Goal: Task Accomplishment & Management: Use online tool/utility

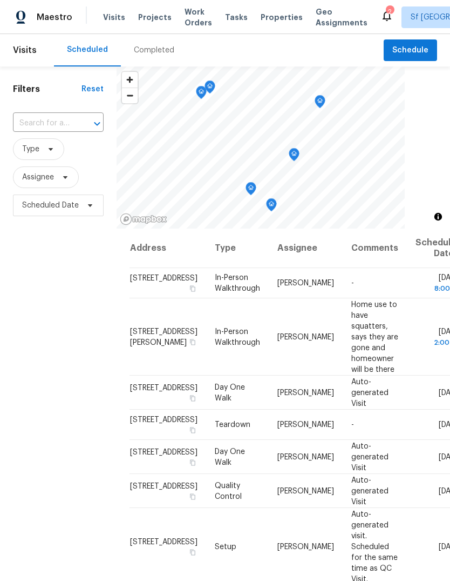
click at [384, 49] on div "Scheduled Completed" at bounding box center [219, 50] width 330 height 32
click at [389, 50] on button "Schedule" at bounding box center [410, 50] width 53 height 22
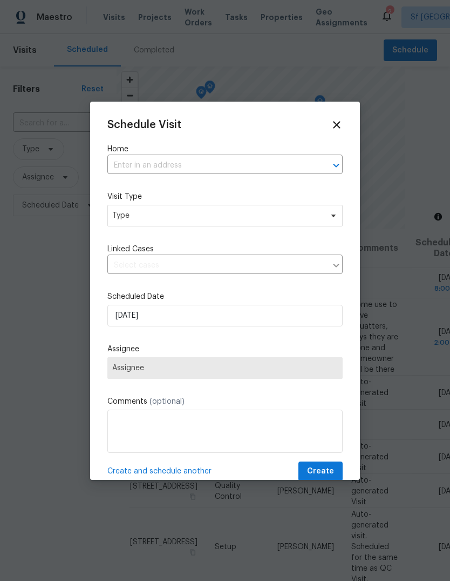
click at [122, 163] on input "text" at bounding box center [209, 165] width 205 height 17
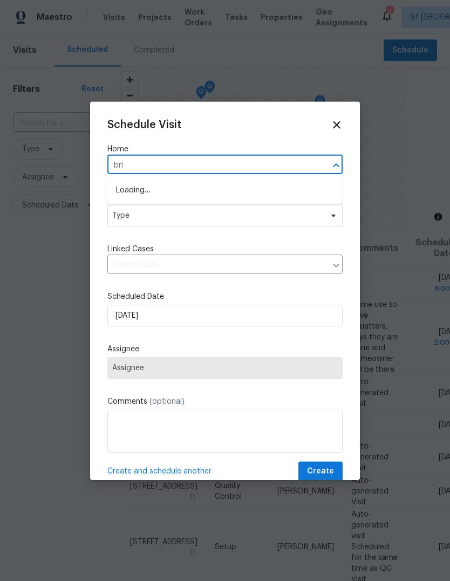
type input "brig"
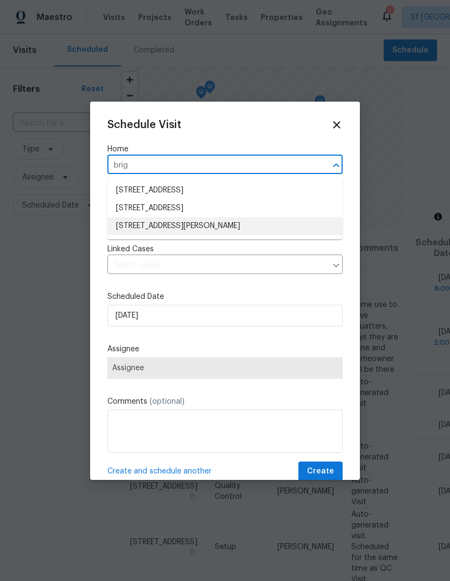
click at [211, 230] on li "[STREET_ADDRESS][PERSON_NAME]" at bounding box center [224, 226] width 235 height 18
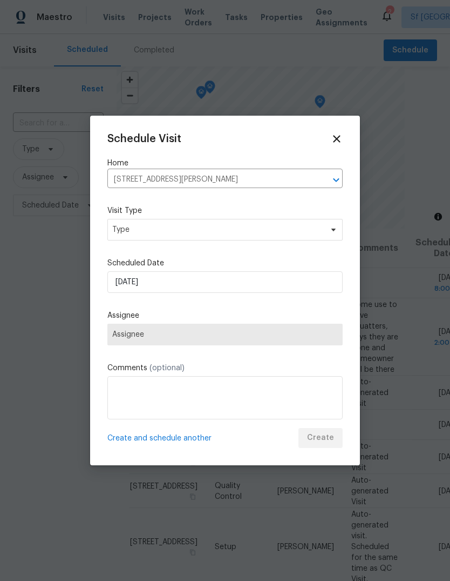
click at [196, 211] on label "Visit Type" at bounding box center [224, 210] width 235 height 11
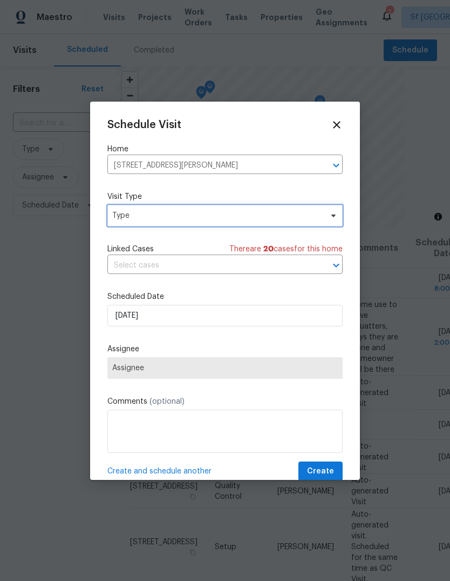
click at [197, 221] on span "Type" at bounding box center [217, 215] width 210 height 11
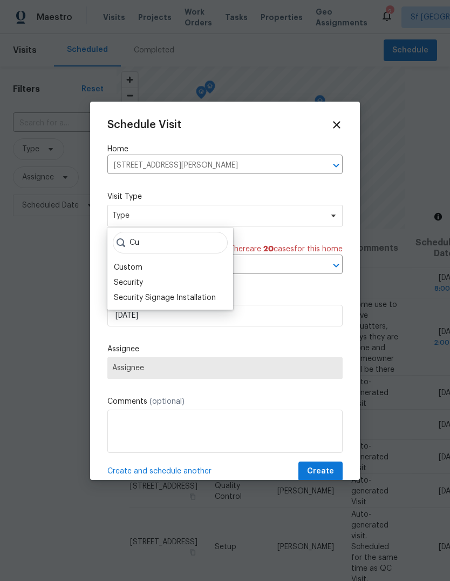
type input "Cu"
click at [146, 266] on div "Custom" at bounding box center [170, 267] width 119 height 15
click at [137, 271] on div "Custom" at bounding box center [128, 267] width 29 height 11
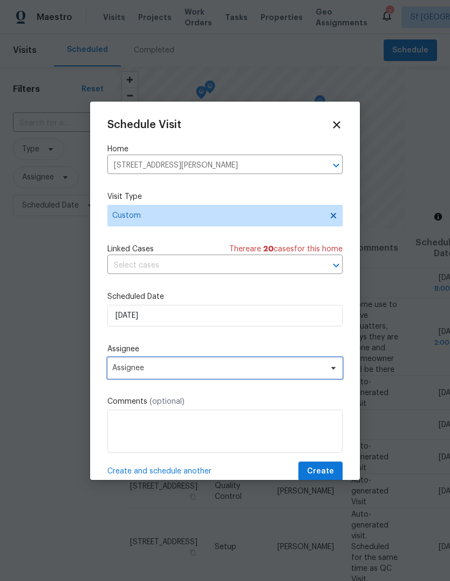
click at [153, 369] on span "Assignee" at bounding box center [218, 367] width 212 height 9
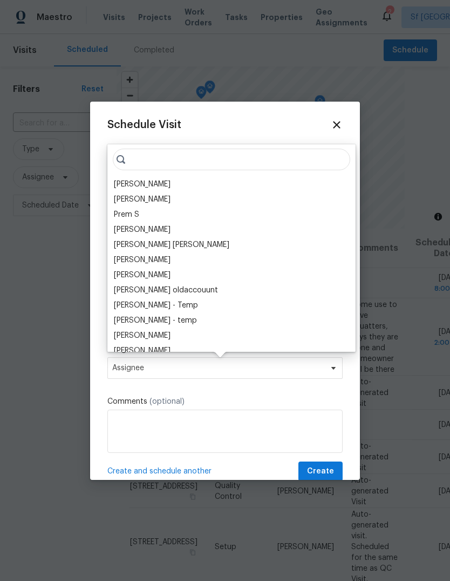
click at [115, 180] on div "[PERSON_NAME]" at bounding box center [142, 184] width 57 height 11
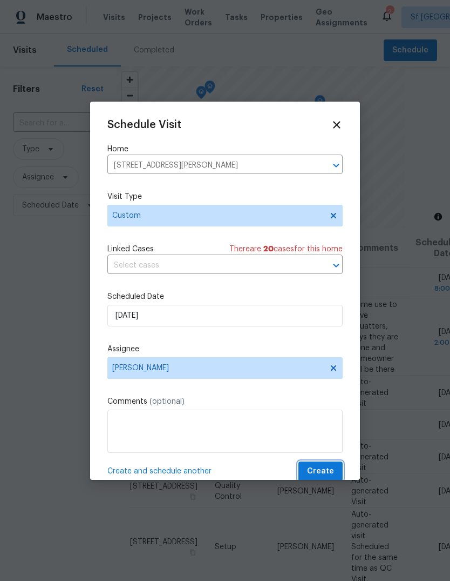
click at [332, 468] on span "Create" at bounding box center [320, 471] width 27 height 14
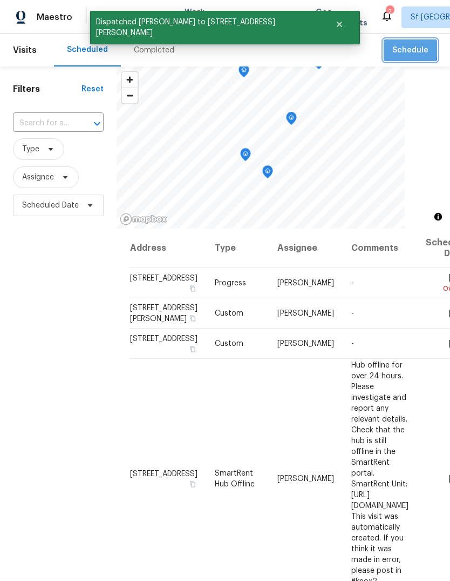
click at [393, 46] on button "Schedule" at bounding box center [410, 50] width 53 height 22
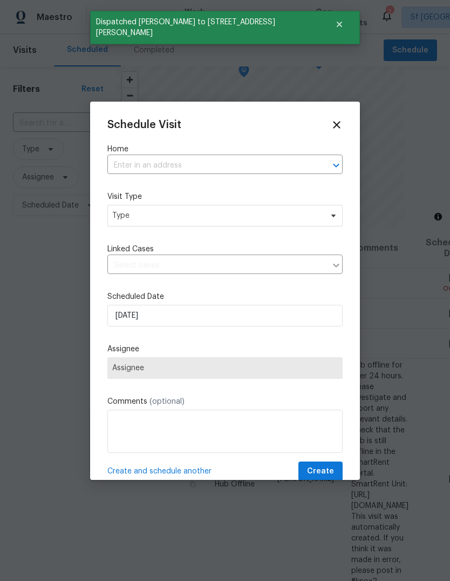
click at [114, 164] on input "text" at bounding box center [209, 165] width 205 height 17
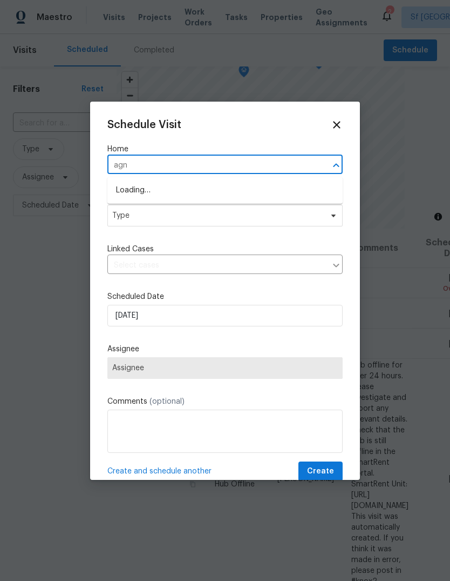
type input "agne"
click at [128, 187] on li "[STREET_ADDRESS][PERSON_NAME]" at bounding box center [224, 190] width 235 height 18
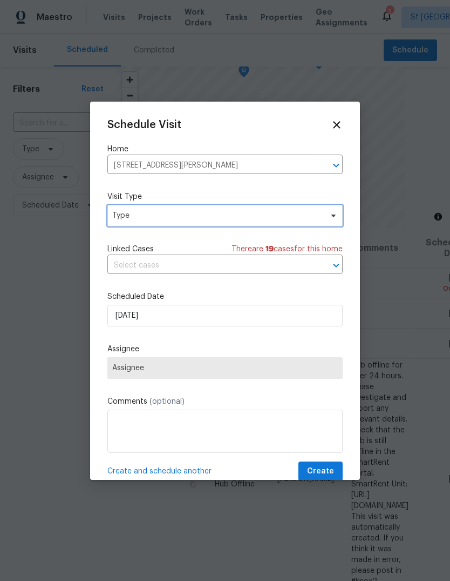
click at [123, 215] on span "Type" at bounding box center [217, 215] width 210 height 11
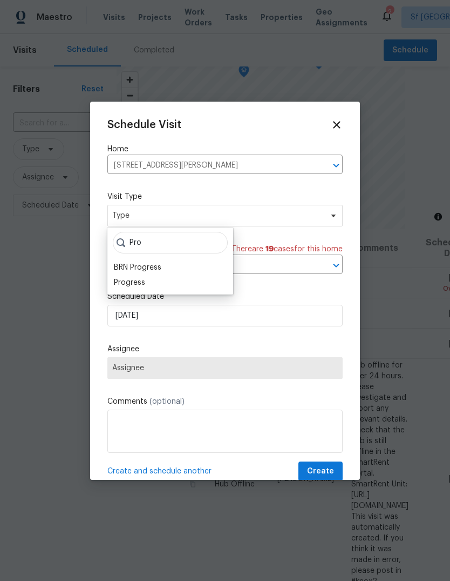
type input "Pro"
click at [117, 285] on div "Progress" at bounding box center [129, 282] width 31 height 11
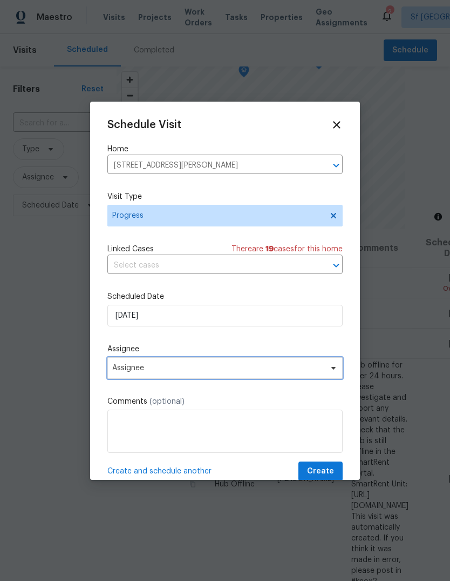
click at [112, 368] on span "Assignee" at bounding box center [224, 368] width 235 height 22
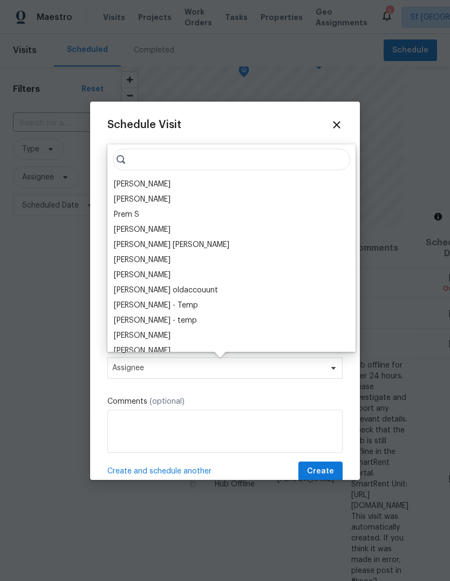
click at [114, 186] on div "[PERSON_NAME]" at bounding box center [142, 184] width 57 height 11
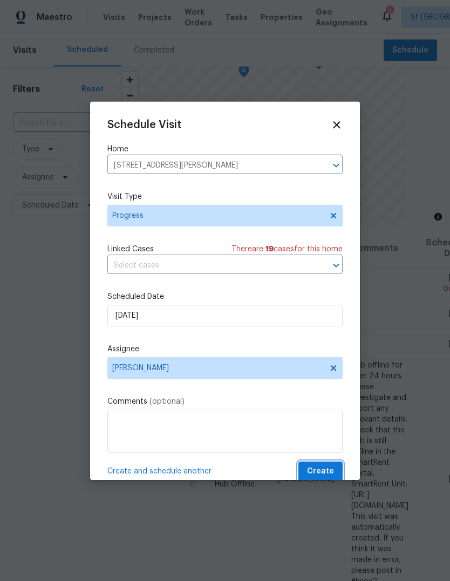
click at [325, 470] on span "Create" at bounding box center [320, 471] width 27 height 14
